Goal: Find specific page/section: Find specific page/section

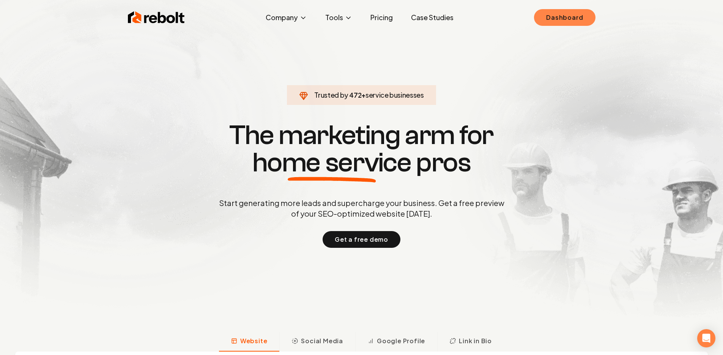
click at [577, 14] on link "Dashboard" at bounding box center [564, 17] width 61 height 17
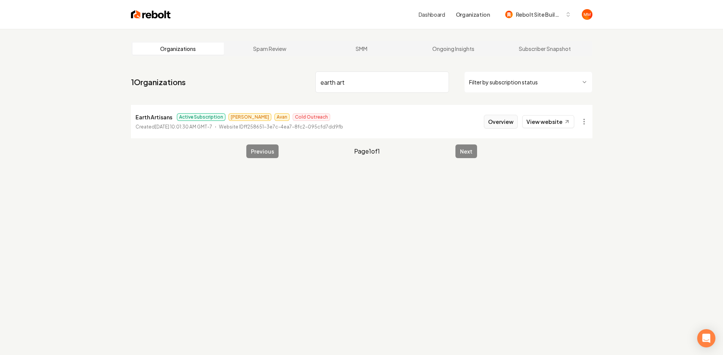
type input "earth art"
click at [491, 120] on button "Overview" at bounding box center [501, 122] width 34 height 14
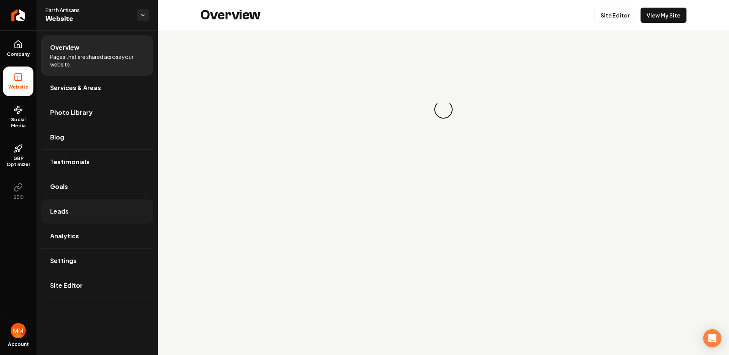
click at [78, 217] on link "Leads" at bounding box center [97, 211] width 112 height 24
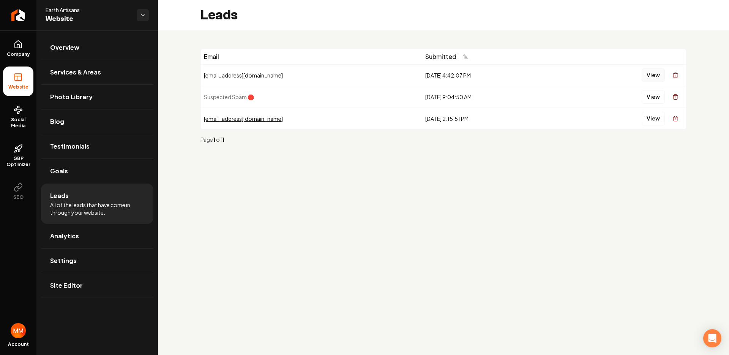
click at [650, 77] on button "View" at bounding box center [653, 75] width 23 height 14
click at [14, 15] on icon "Return to dashboard" at bounding box center [18, 15] width 12 height 12
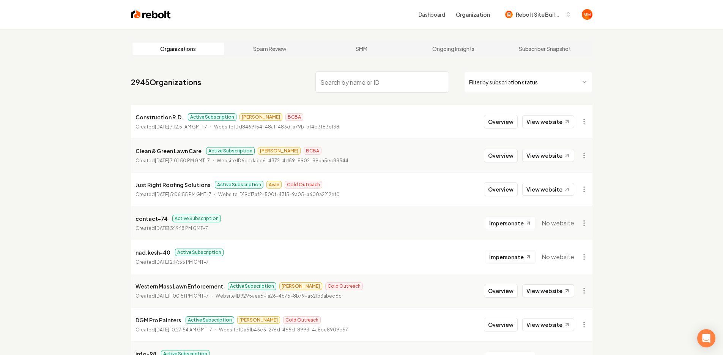
click at [380, 77] on input "search" at bounding box center [382, 81] width 134 height 21
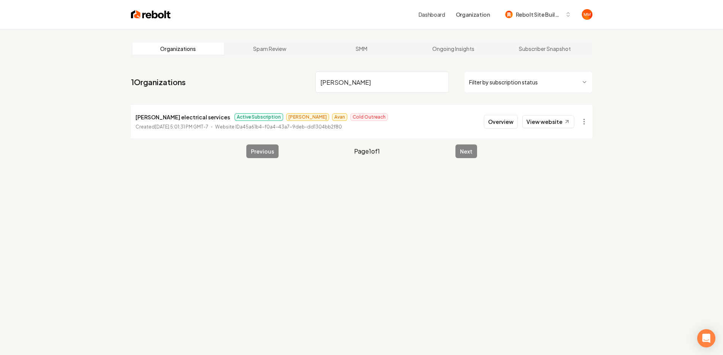
type input "[PERSON_NAME]"
click at [496, 112] on li "[PERSON_NAME] electrical services Active Subscription [PERSON_NAME] Cold Outrea…" at bounding box center [362, 121] width 462 height 33
click at [496, 120] on button "Overview" at bounding box center [501, 122] width 34 height 14
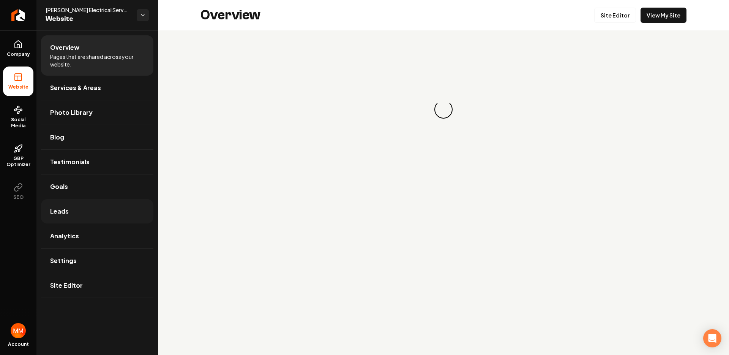
click at [125, 206] on link "Leads" at bounding box center [97, 211] width 112 height 24
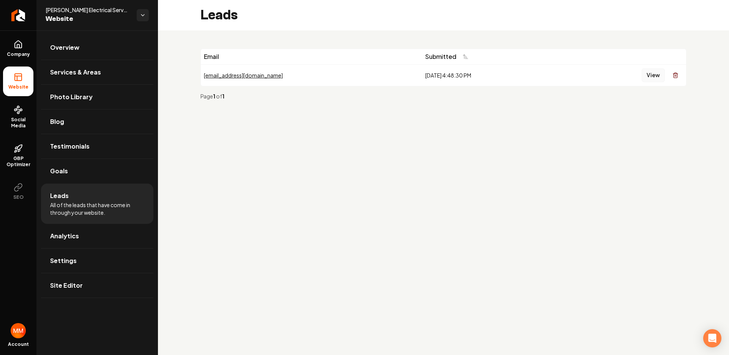
click at [648, 71] on button "View" at bounding box center [653, 75] width 23 height 14
